Goal: Navigation & Orientation: Find specific page/section

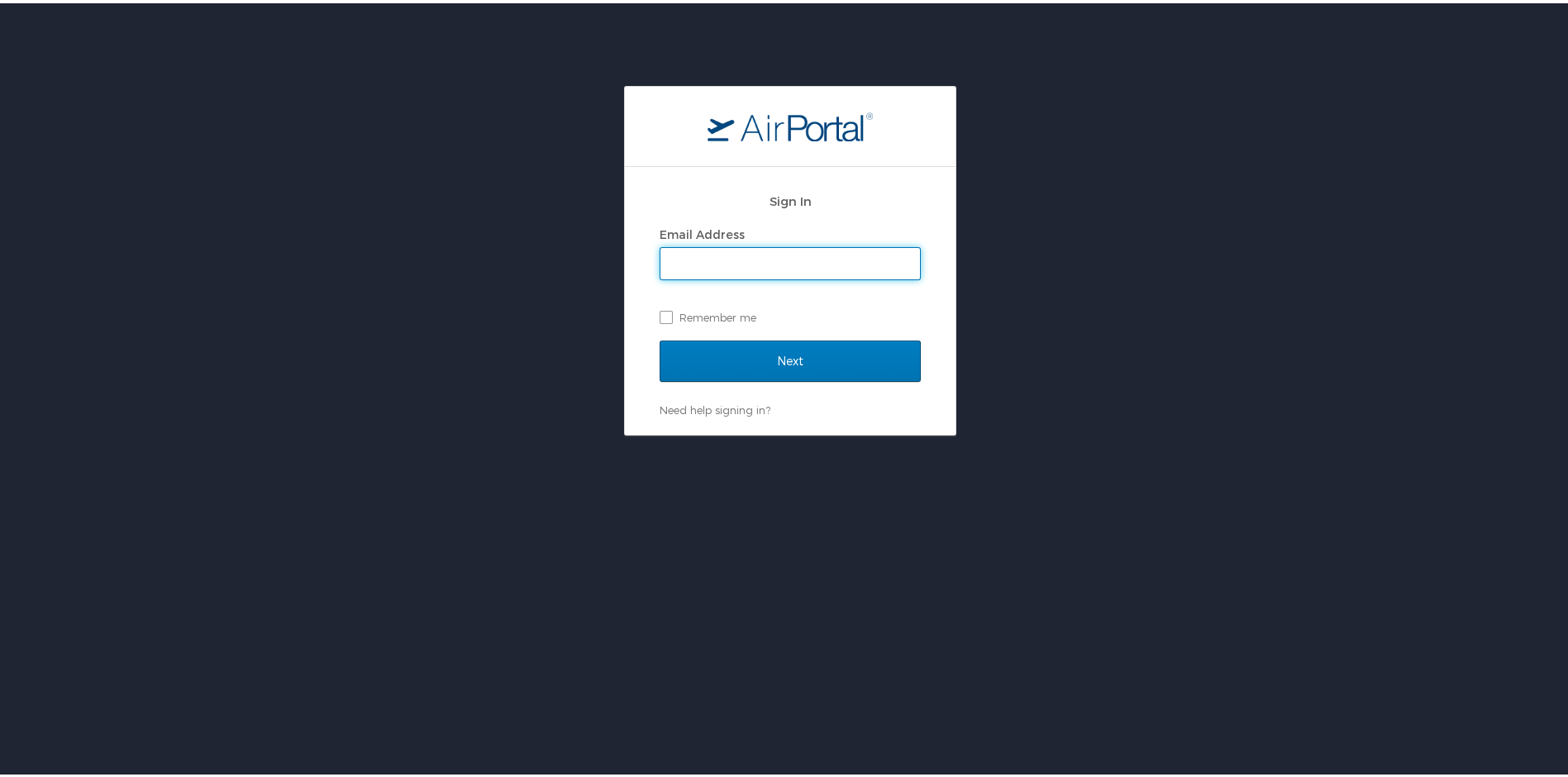
click at [719, 265] on input "Email Address" at bounding box center [790, 260] width 260 height 32
type input "wmbryant73@gmail.com"
click at [661, 311] on label "Remember me" at bounding box center [790, 314] width 262 height 25
click at [661, 311] on input "Remember me" at bounding box center [665, 313] width 11 height 11
checkbox input "true"
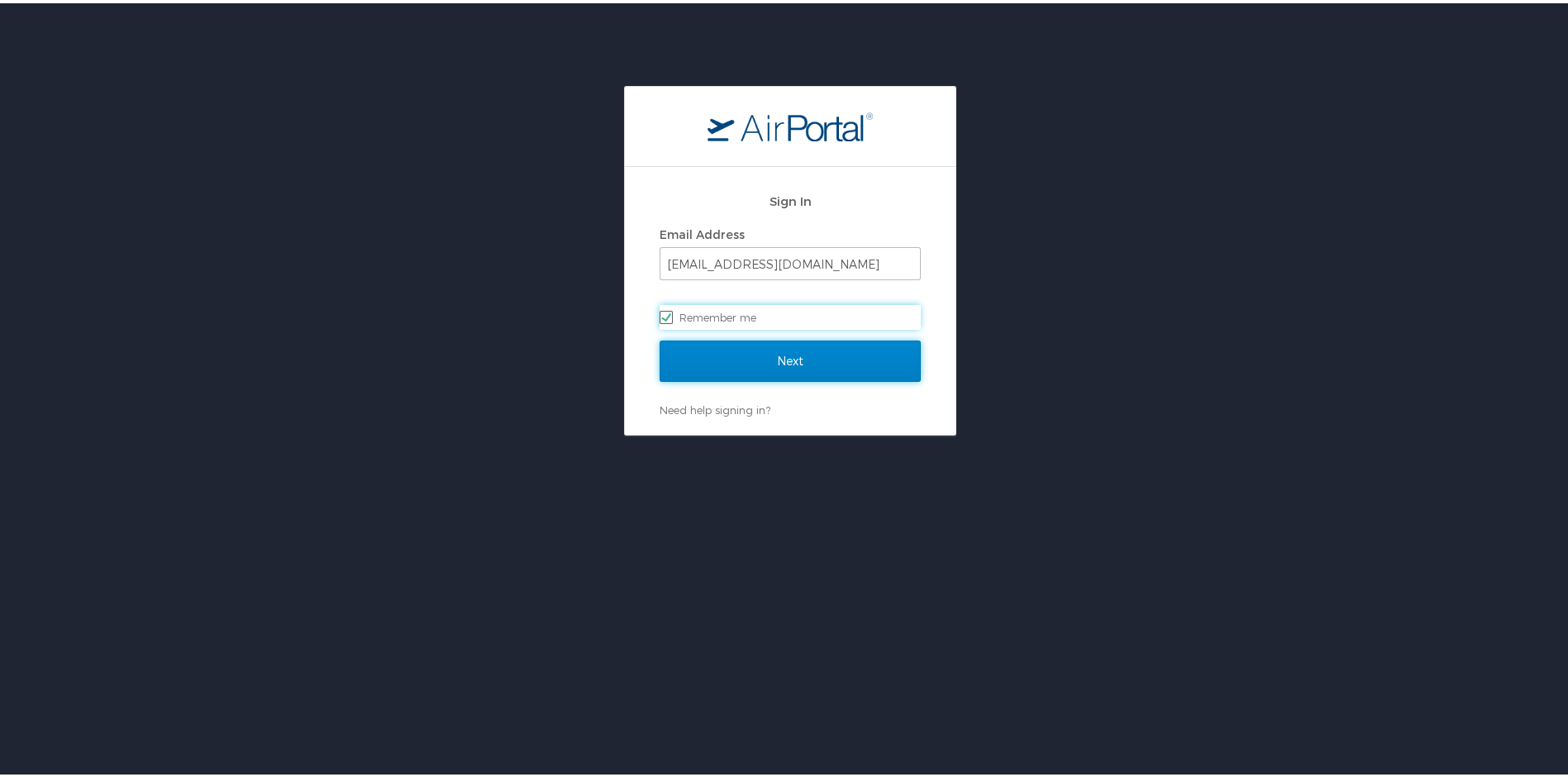
click at [731, 354] on input "Next" at bounding box center [790, 358] width 262 height 41
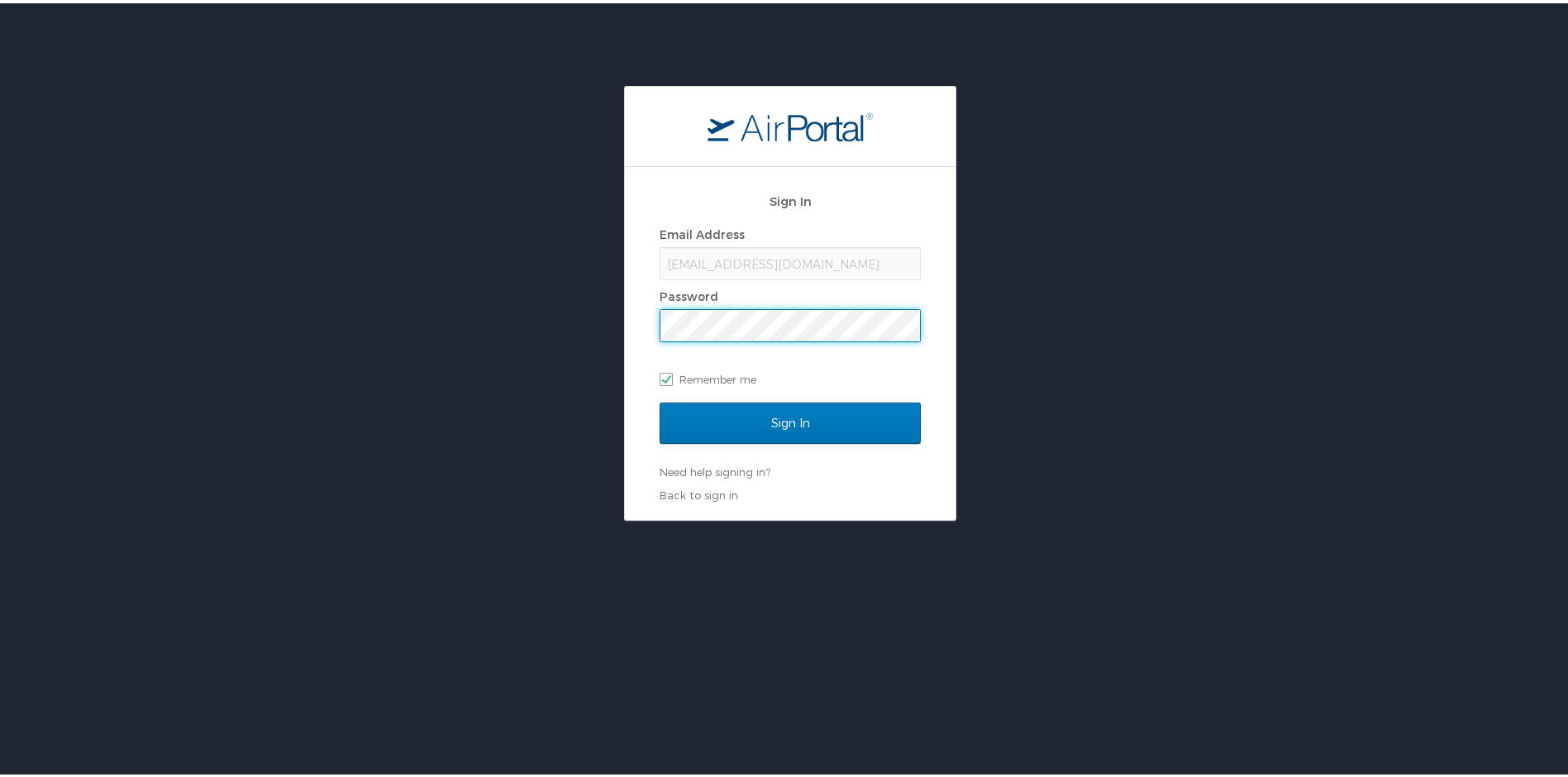
click at [660, 399] on input "Sign In" at bounding box center [790, 419] width 262 height 41
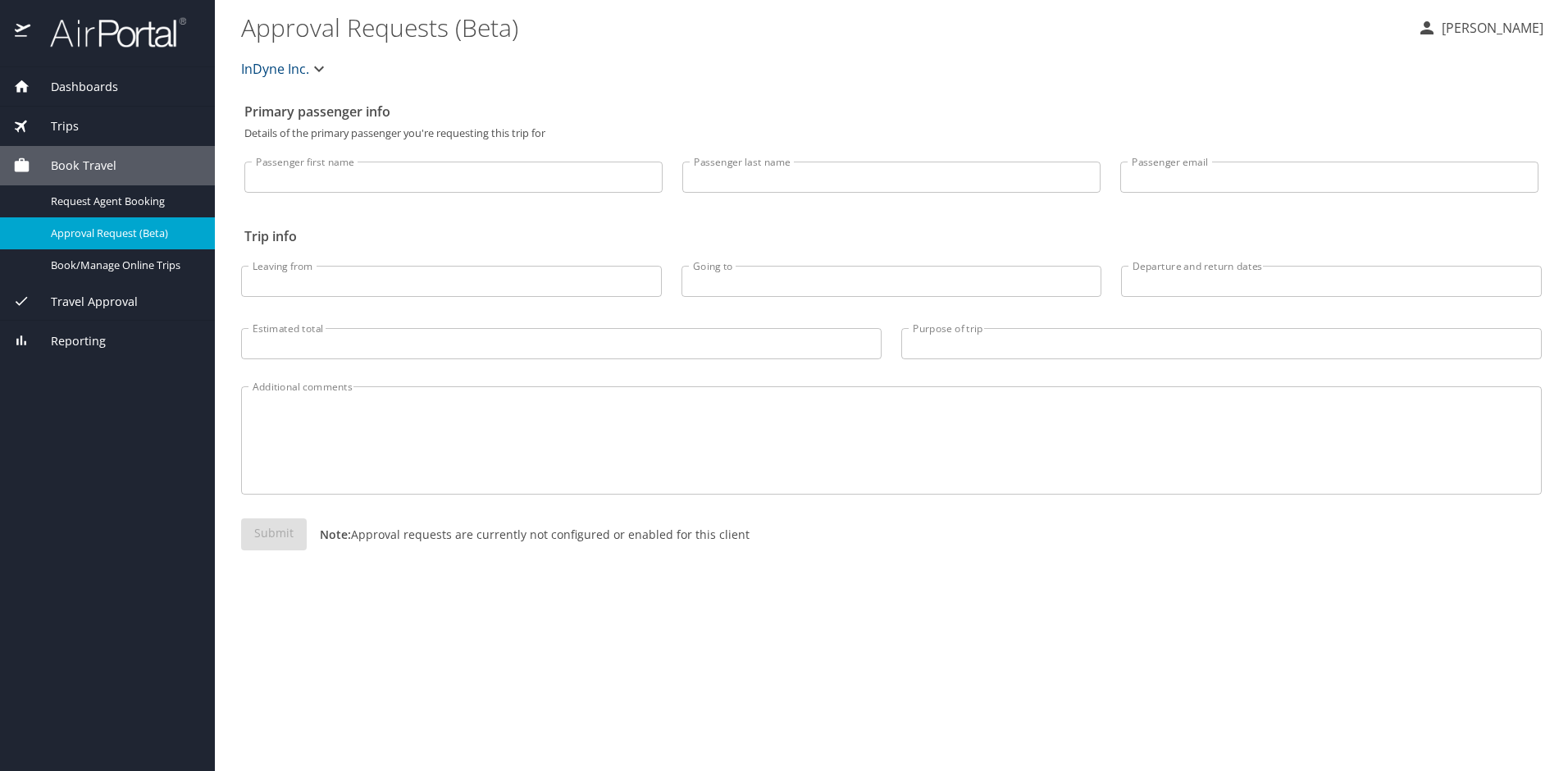
click at [88, 118] on div "Trips" at bounding box center [107, 126] width 189 height 18
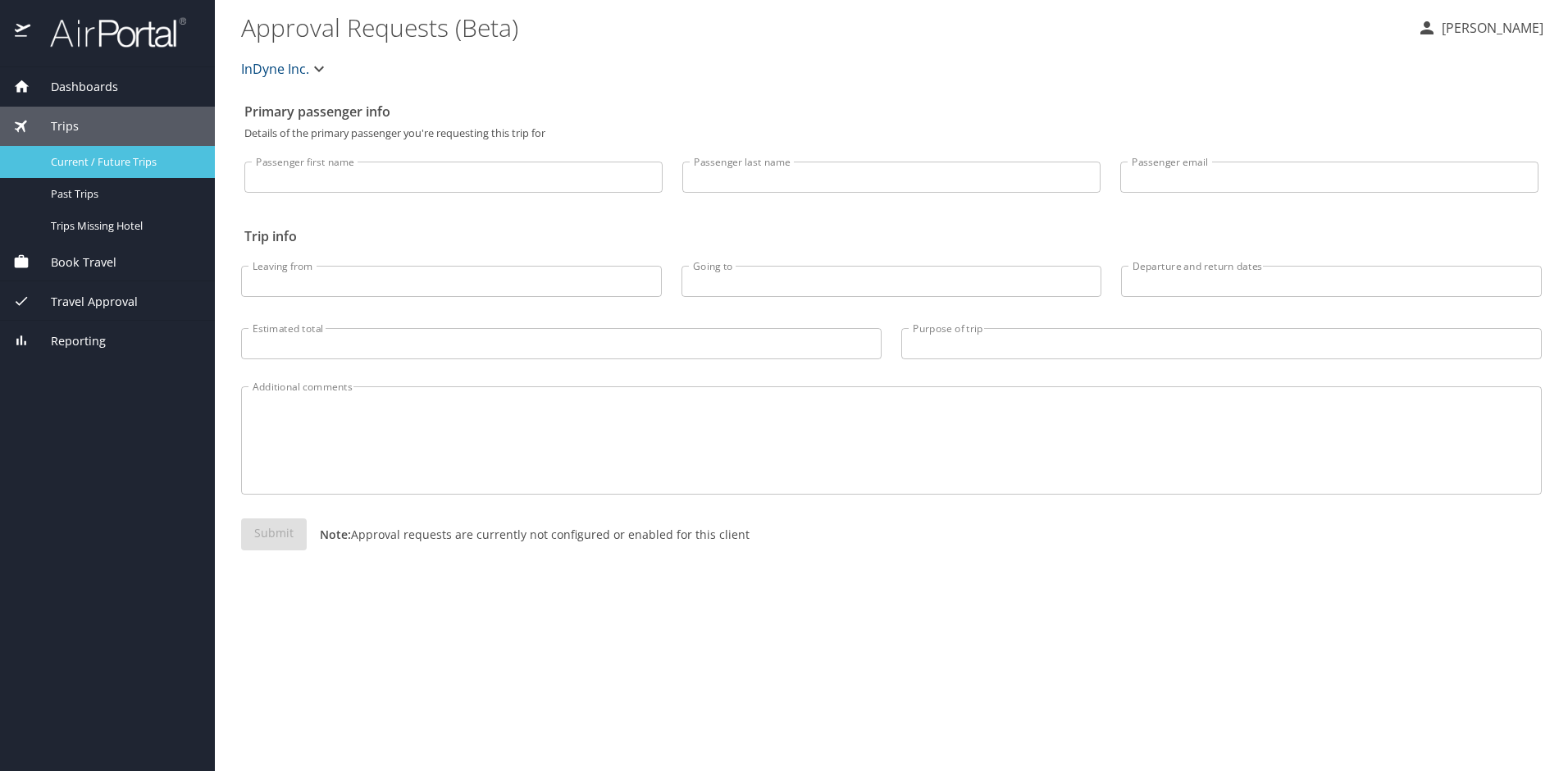
click at [91, 163] on span "Current / Future Trips" at bounding box center [123, 162] width 145 height 15
